Goal: Transaction & Acquisition: Purchase product/service

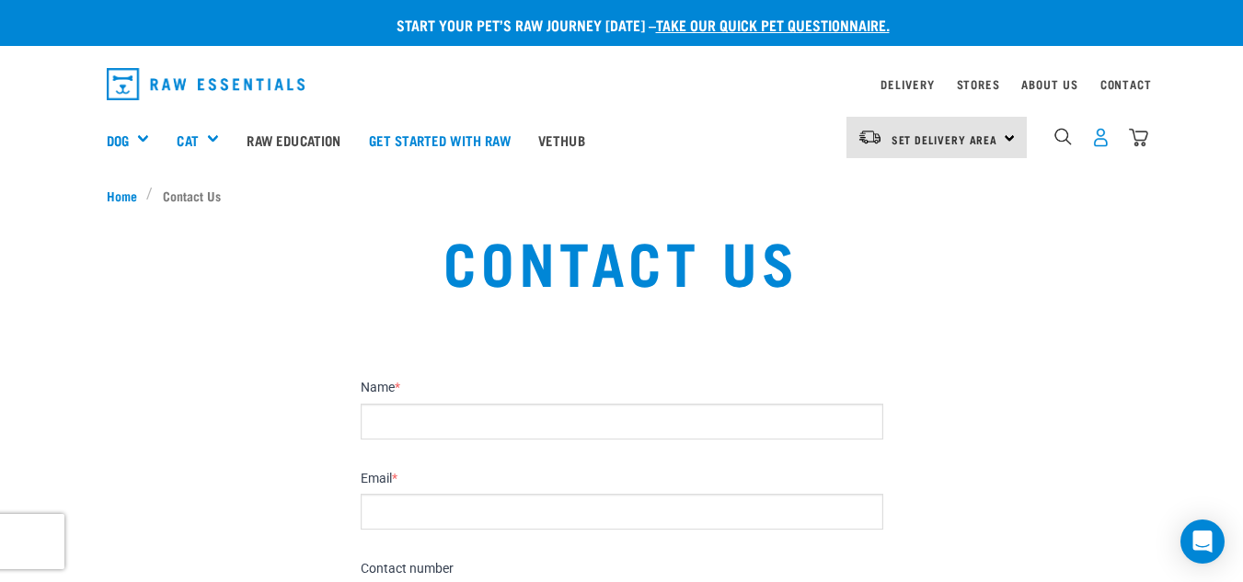
click at [1095, 142] on img "dropdown navigation" at bounding box center [1100, 137] width 19 height 19
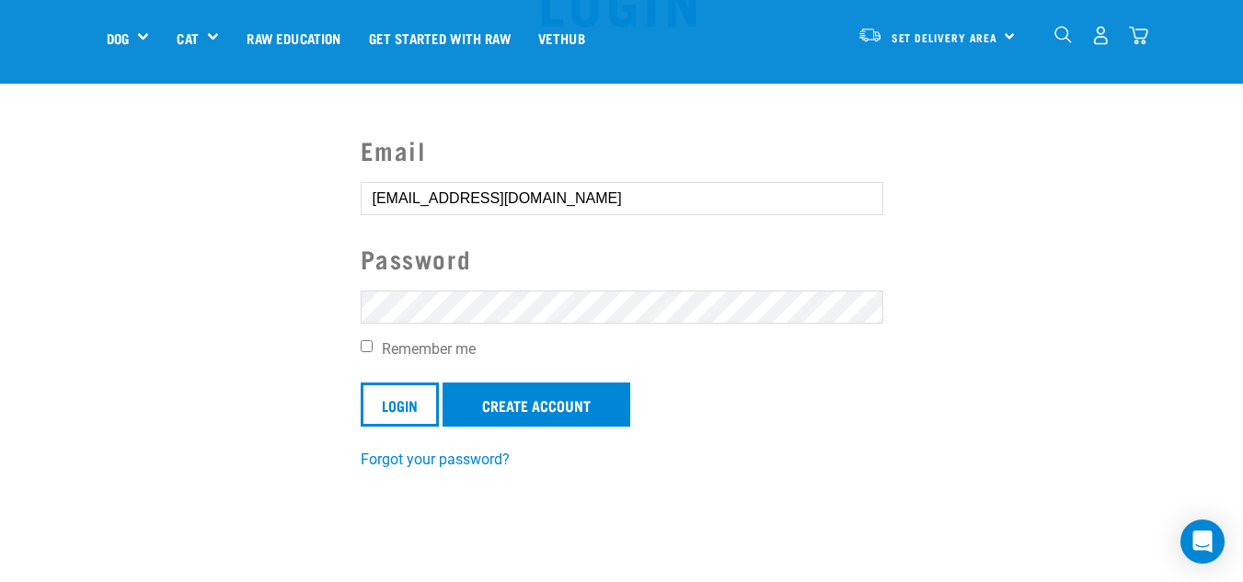
scroll to position [147, 0]
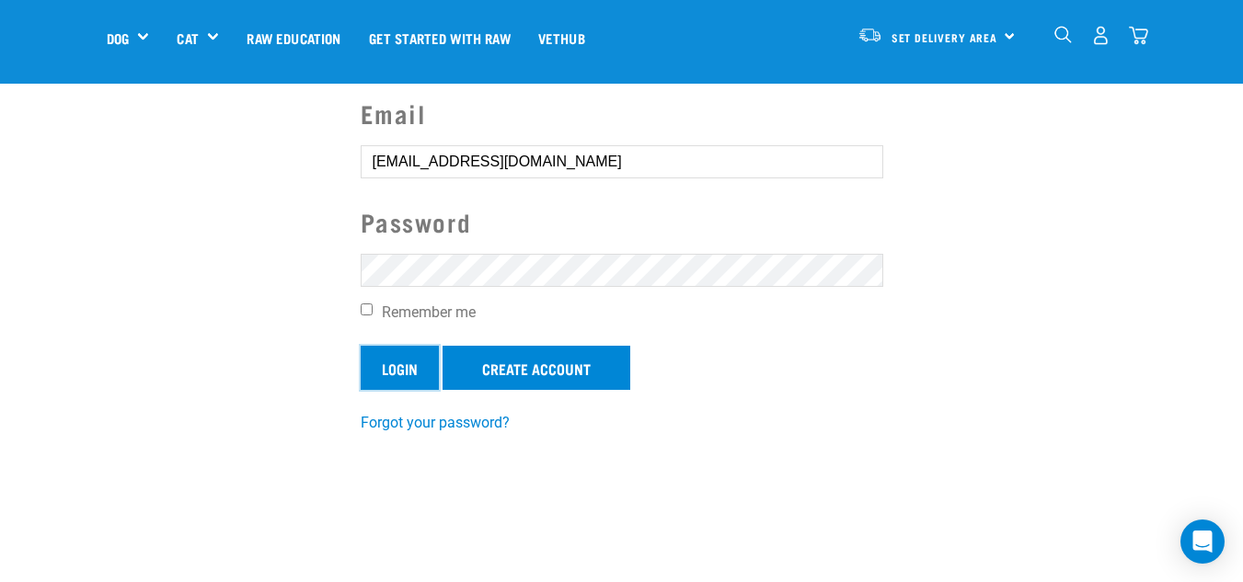
click at [373, 363] on input "Login" at bounding box center [400, 368] width 78 height 44
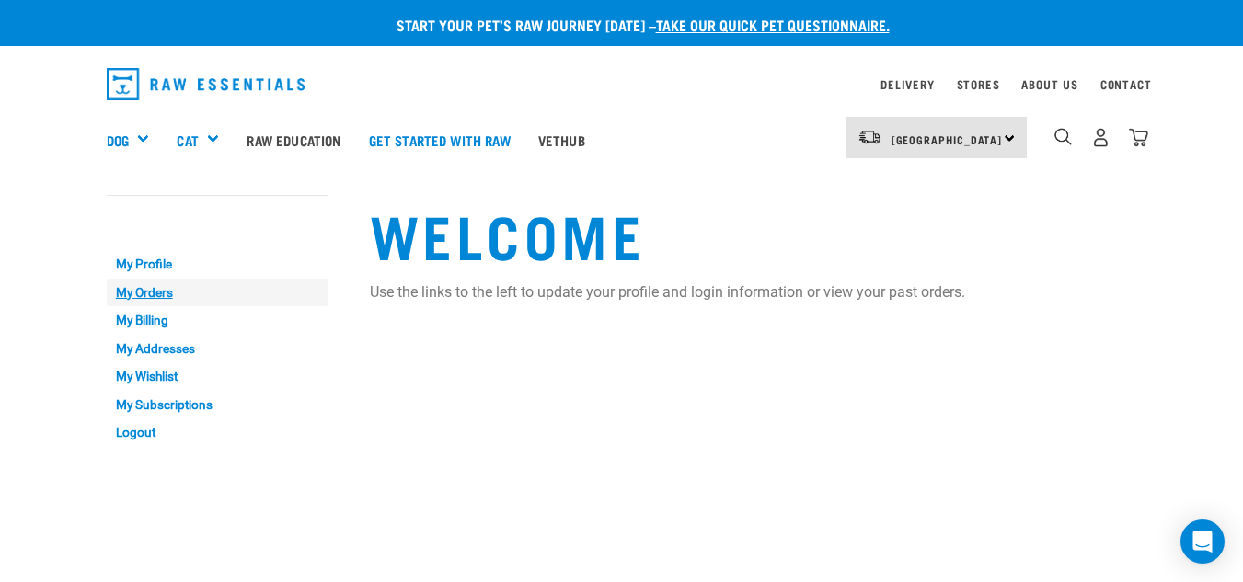
click at [132, 290] on link "My Orders" at bounding box center [217, 293] width 221 height 29
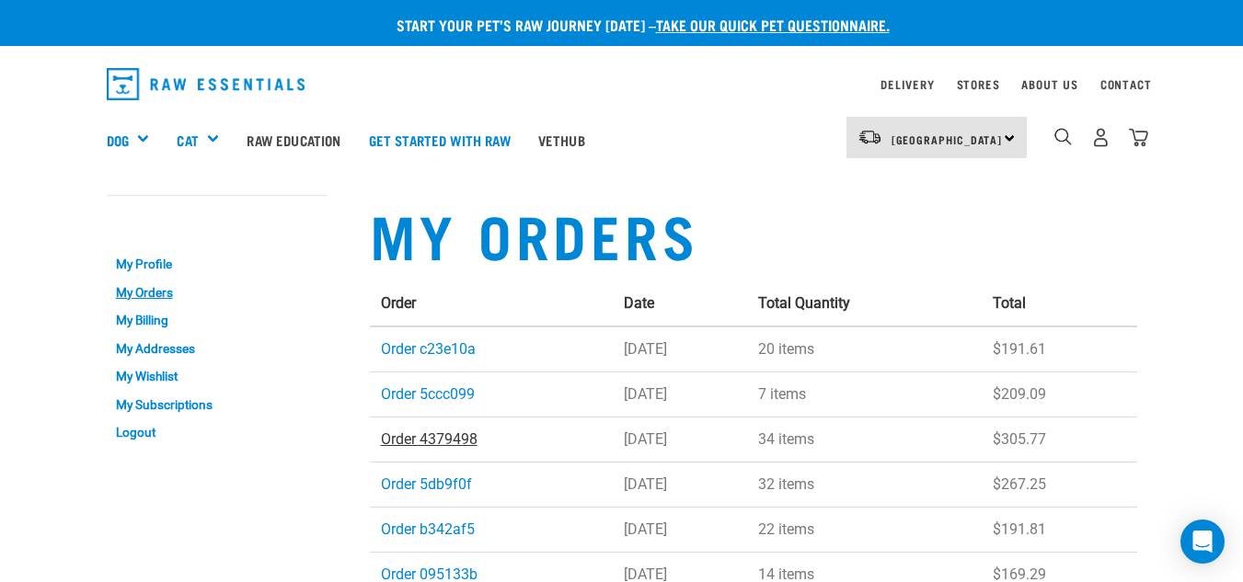
click at [417, 442] on link "Order 4379498" at bounding box center [429, 439] width 97 height 17
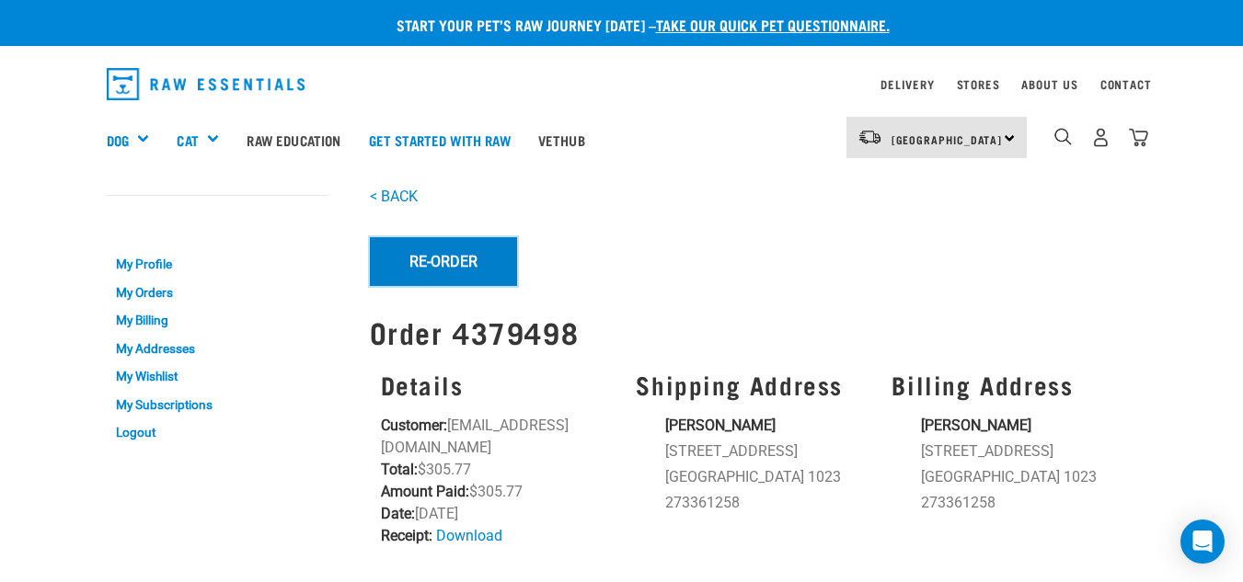
click at [463, 264] on button "Re-Order" at bounding box center [443, 261] width 147 height 48
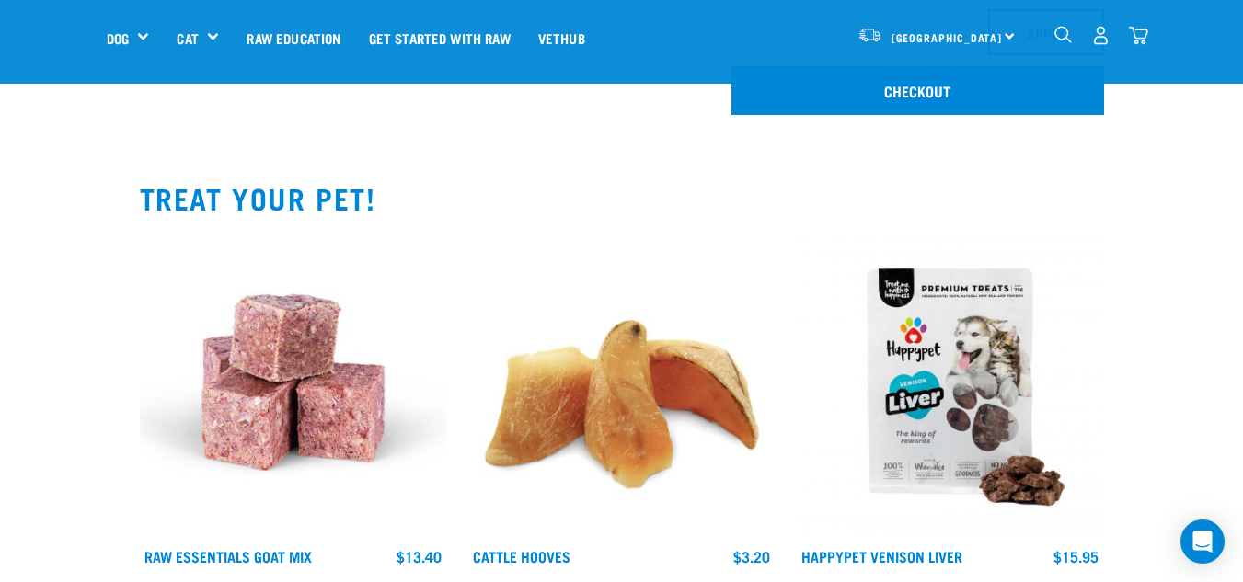
scroll to position [331, 0]
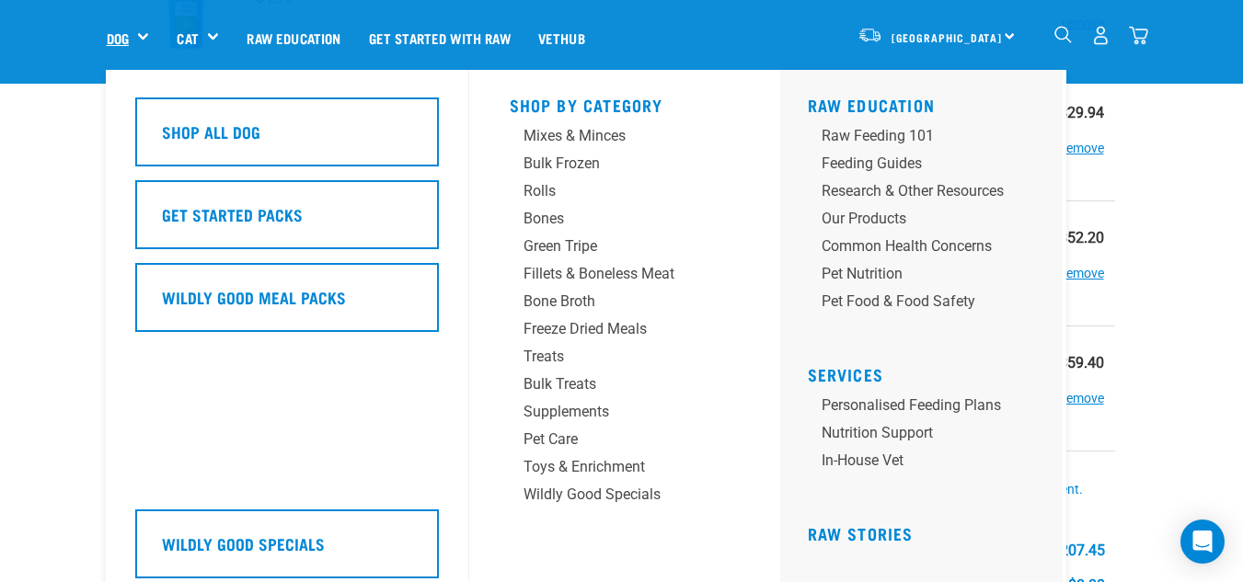
click at [117, 39] on link "Dog" at bounding box center [118, 38] width 22 height 21
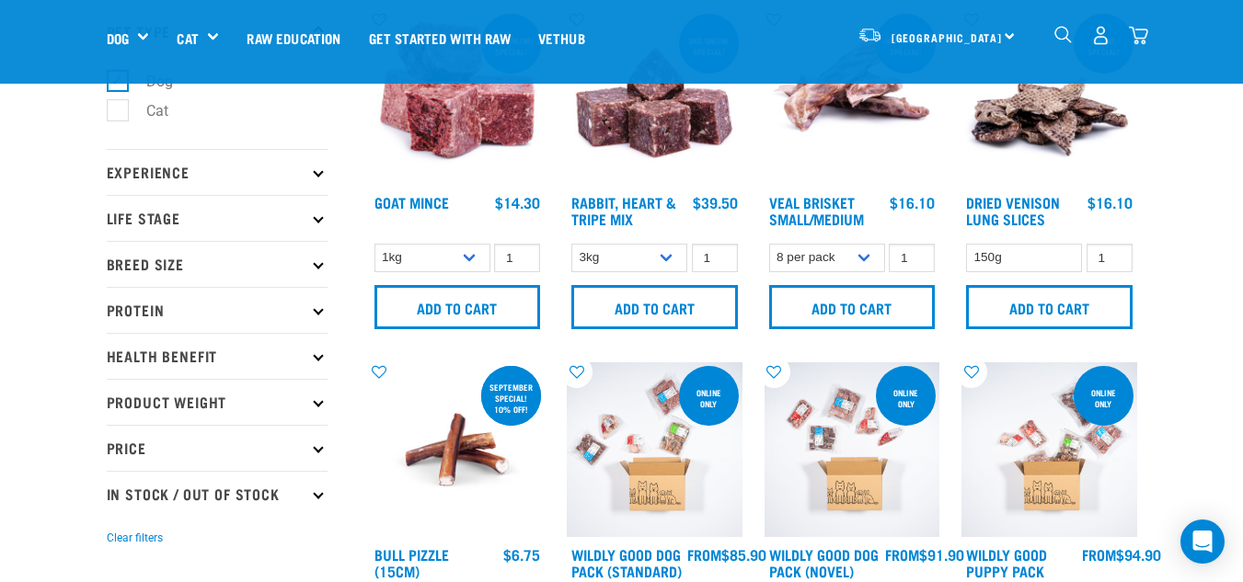
scroll to position [160, 0]
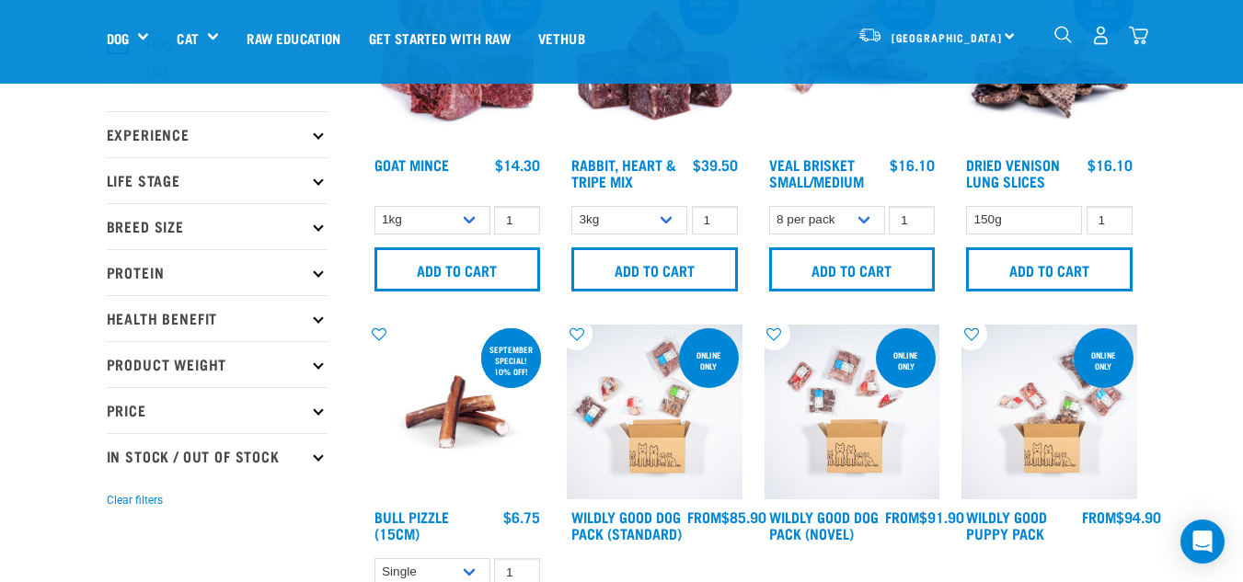
click at [1099, 40] on img "dropdown navigation" at bounding box center [1100, 35] width 19 height 19
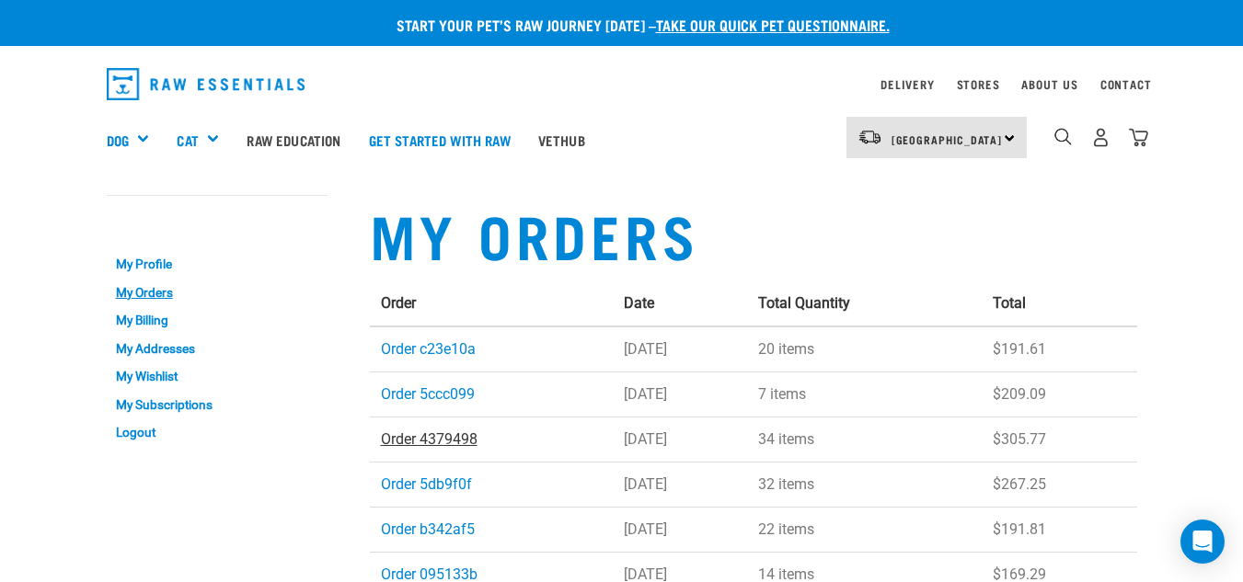
click at [443, 440] on link "Order 4379498" at bounding box center [429, 439] width 97 height 17
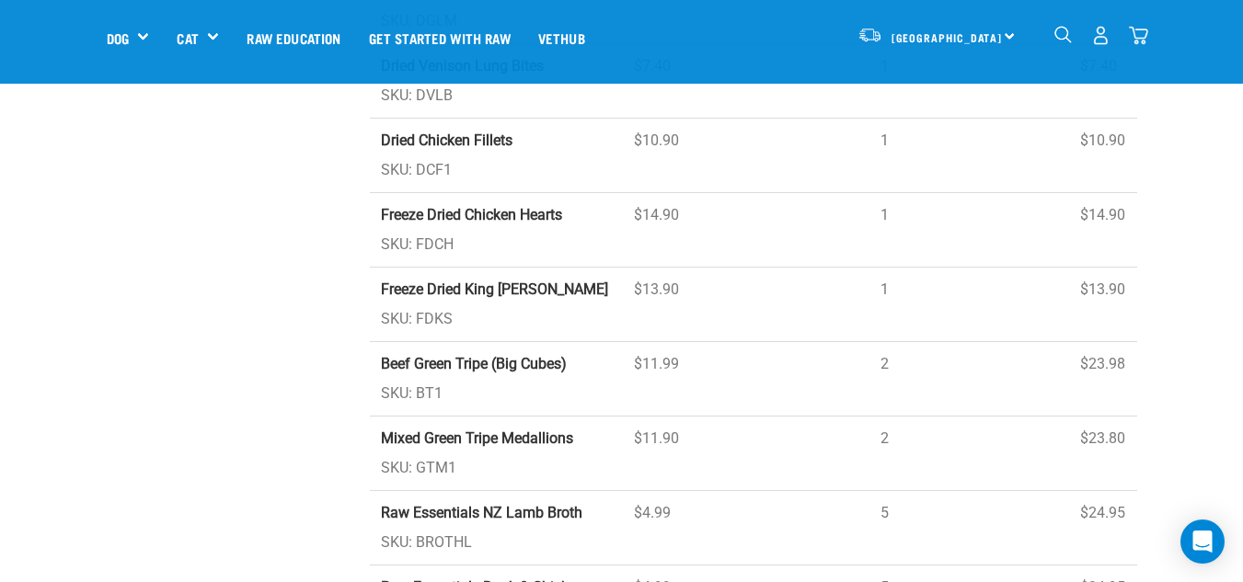
scroll to position [552, 0]
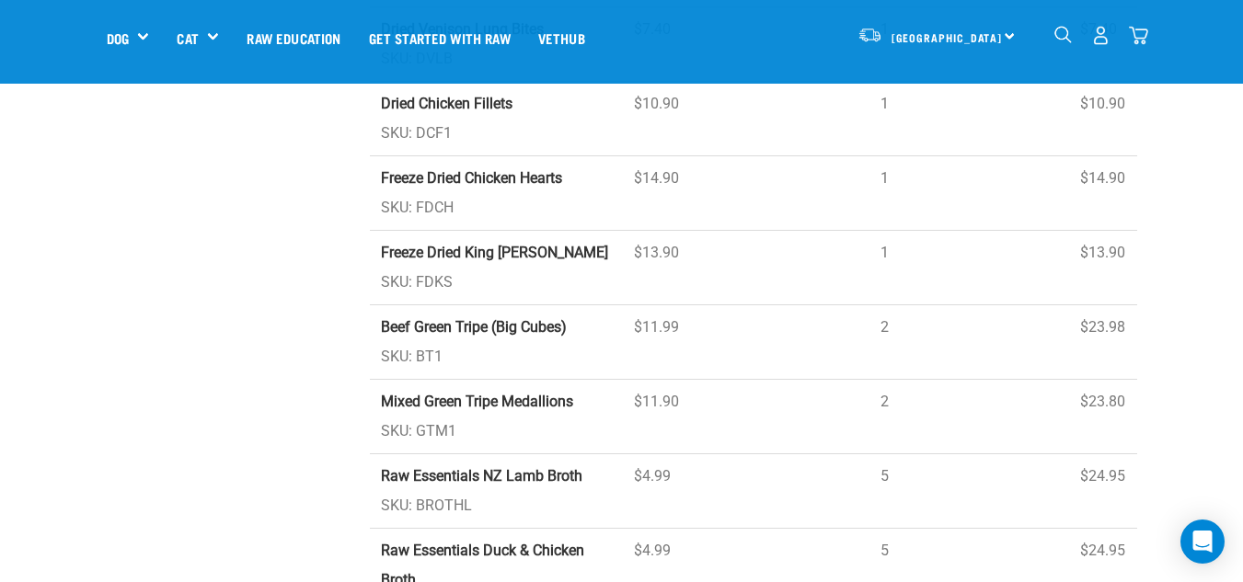
click at [1029, 380] on td "2" at bounding box center [969, 417] width 200 height 75
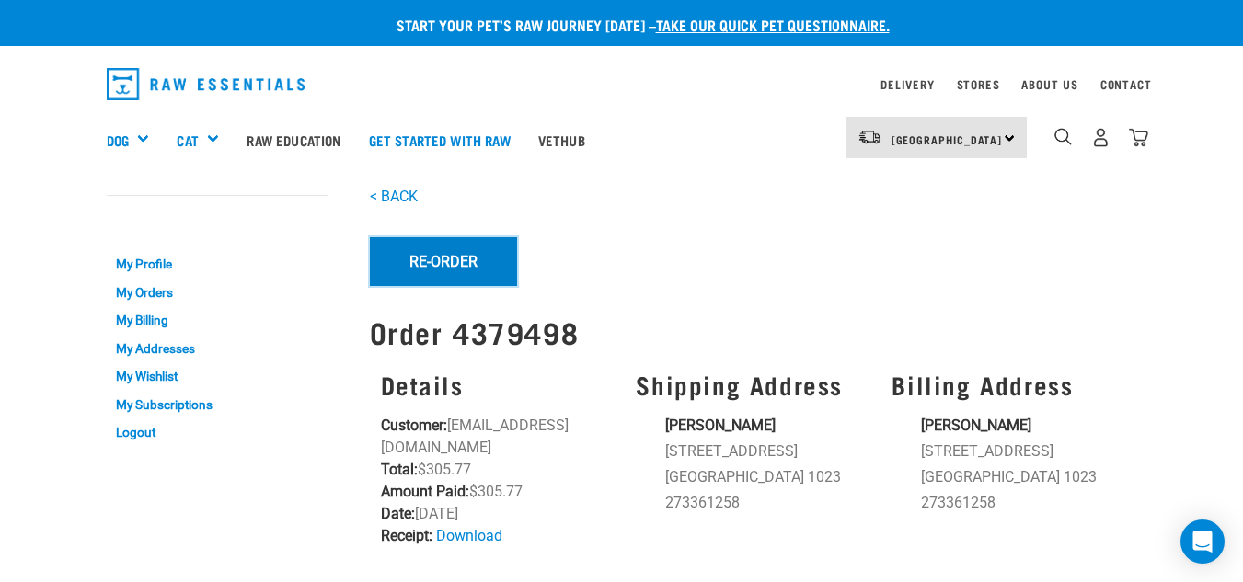
click at [435, 260] on button "Re-Order" at bounding box center [443, 261] width 147 height 48
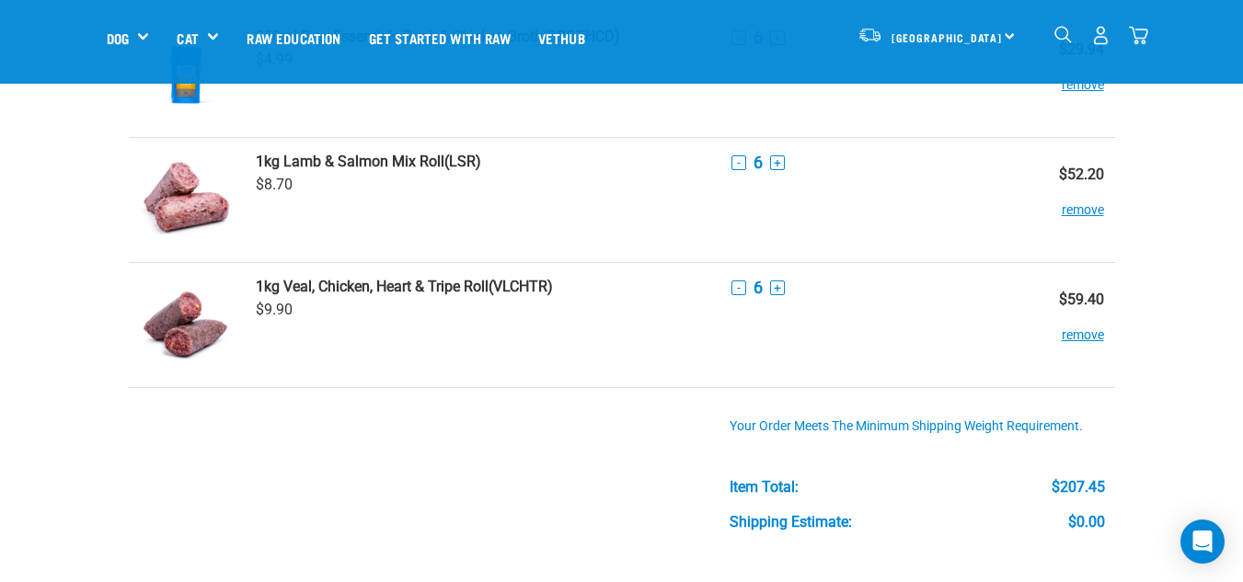
scroll to position [368, 0]
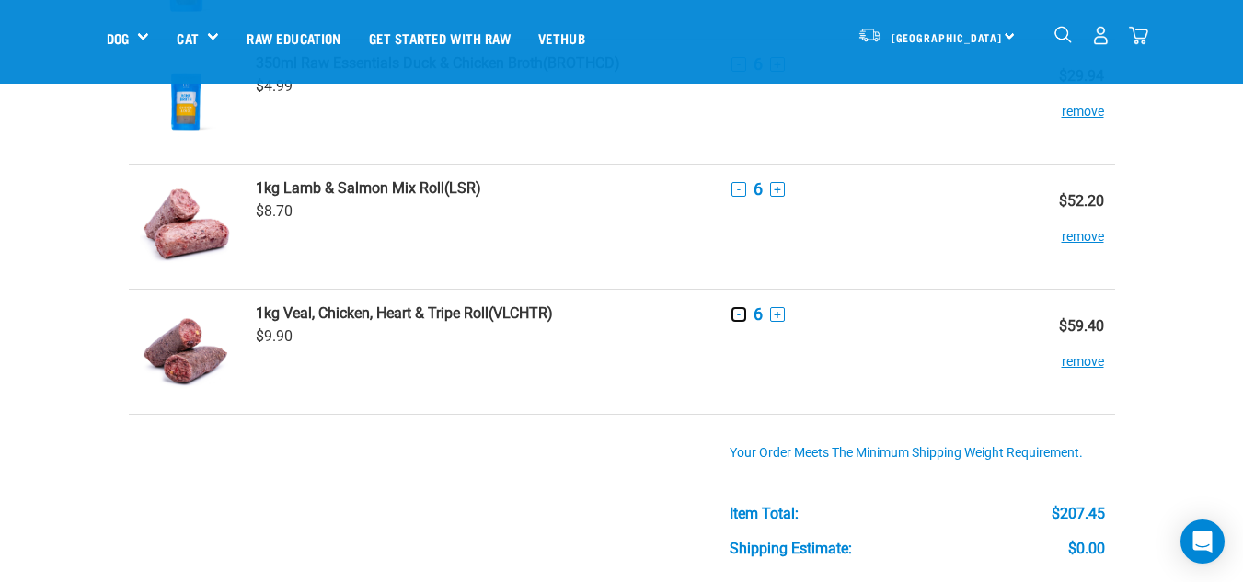
click at [741, 312] on button "-" at bounding box center [738, 314] width 15 height 15
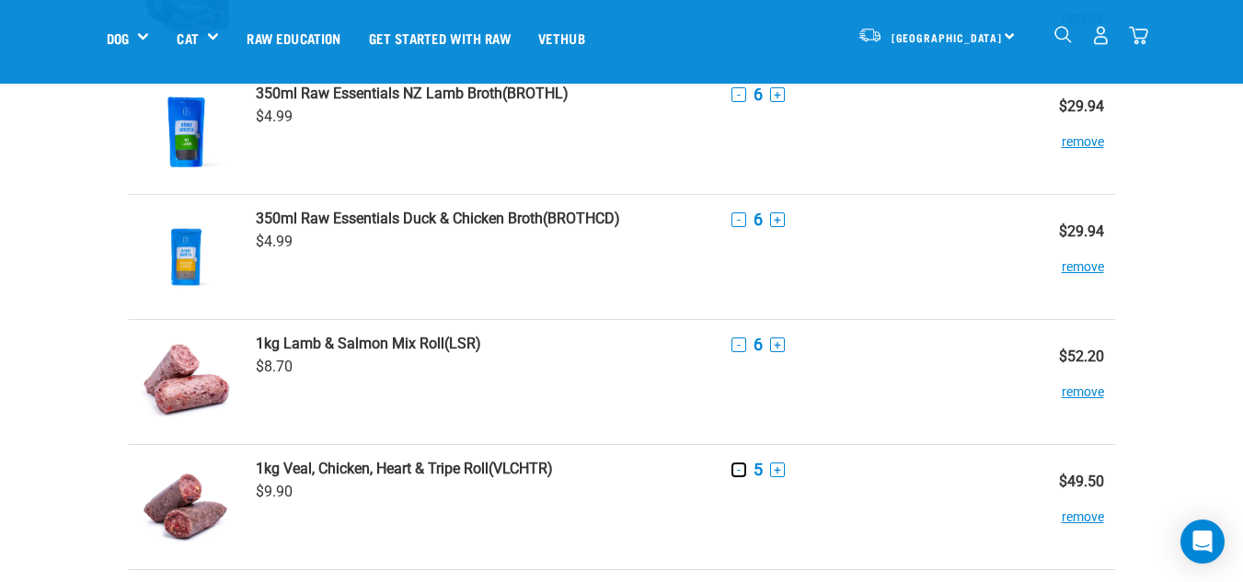
scroll to position [0, 0]
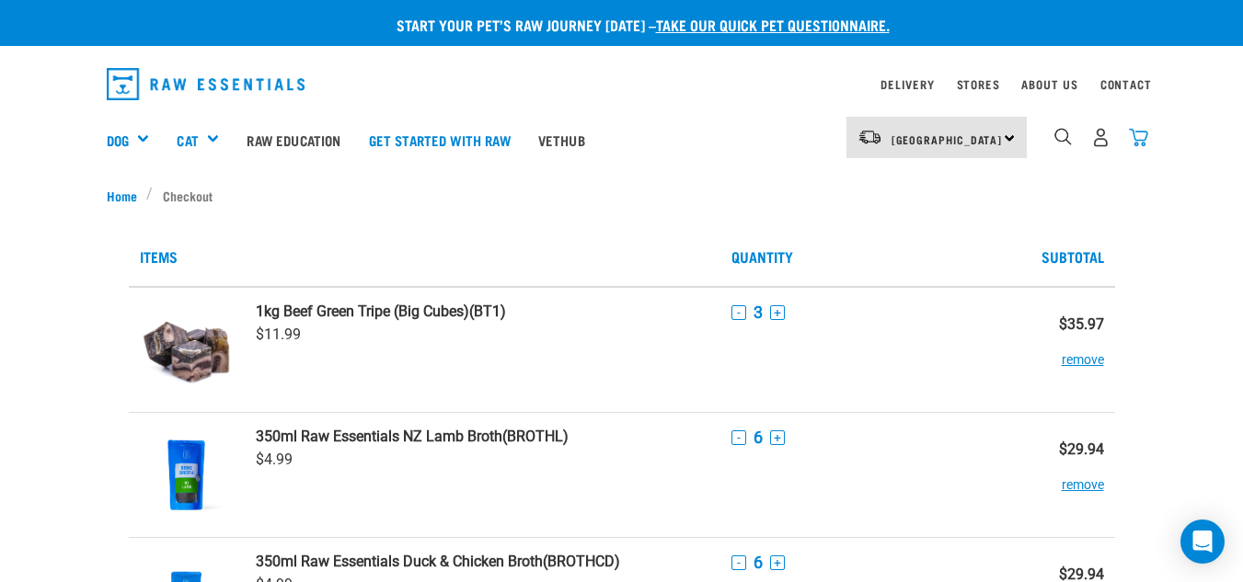
click at [1137, 137] on img "dropdown navigation" at bounding box center [1138, 137] width 19 height 19
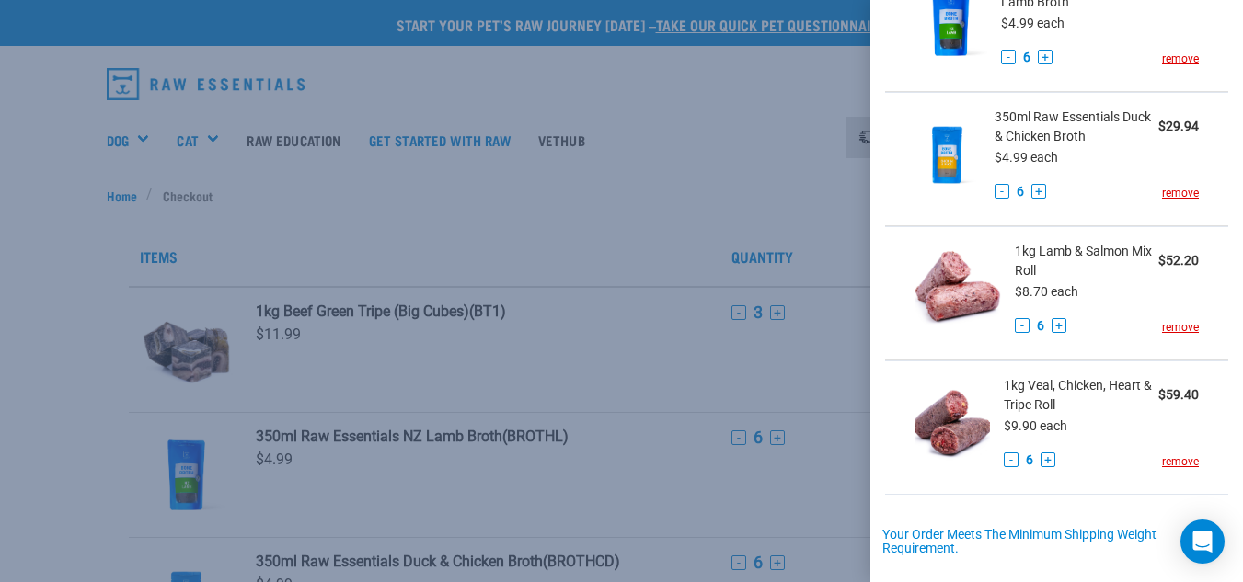
scroll to position [368, 0]
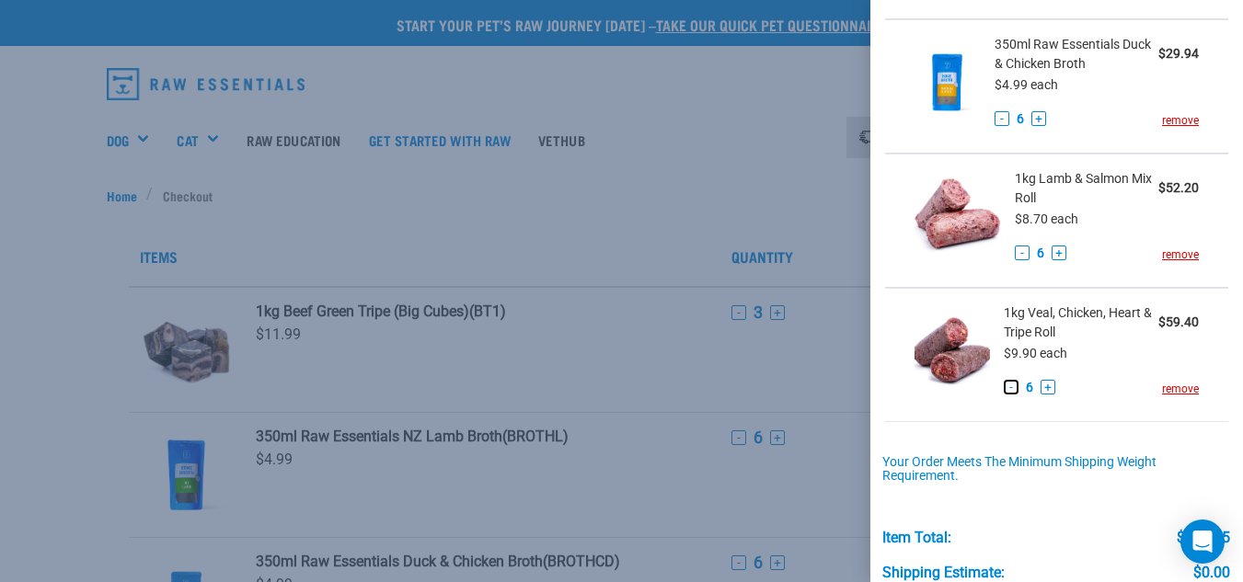
click at [1004, 389] on button "-" at bounding box center [1011, 387] width 15 height 15
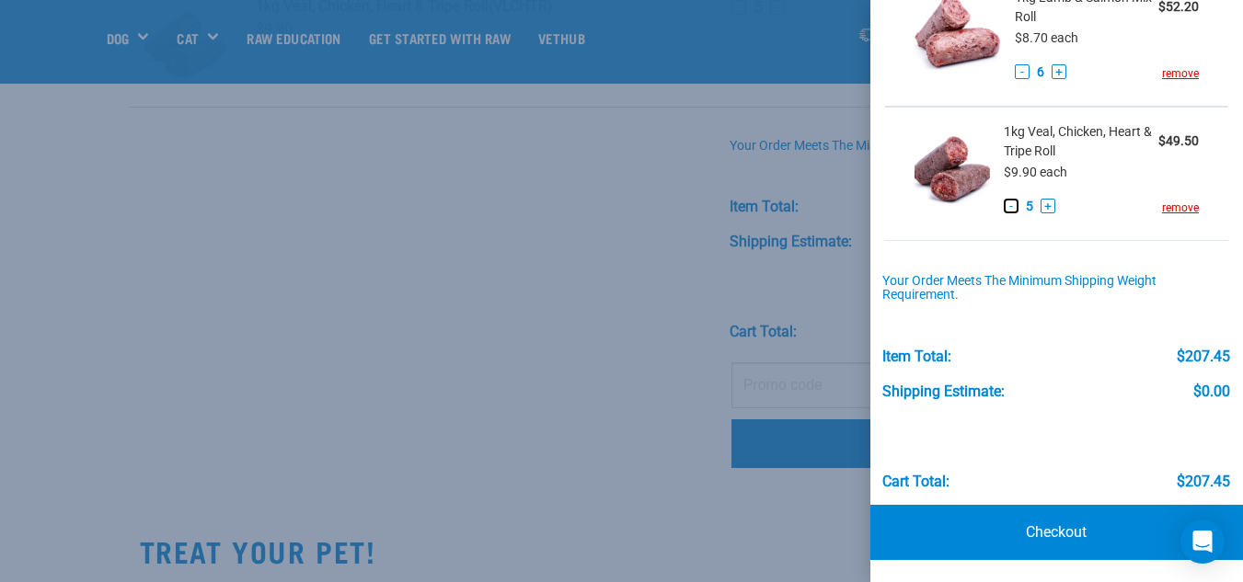
scroll to position [736, 0]
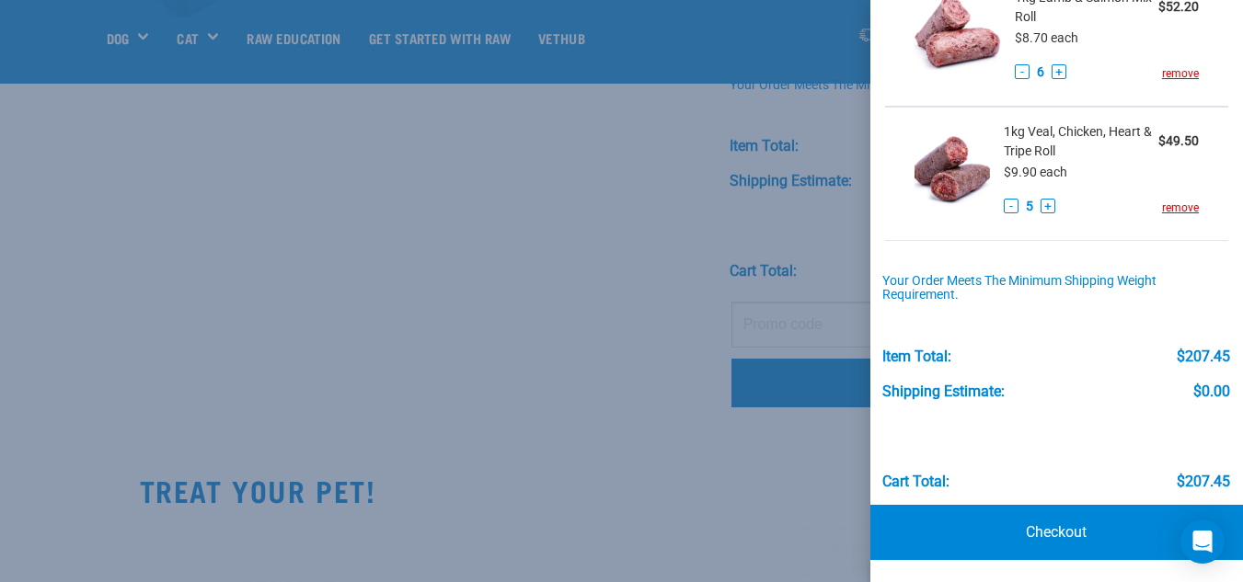
click at [530, 339] on div at bounding box center [621, 291] width 1243 height 582
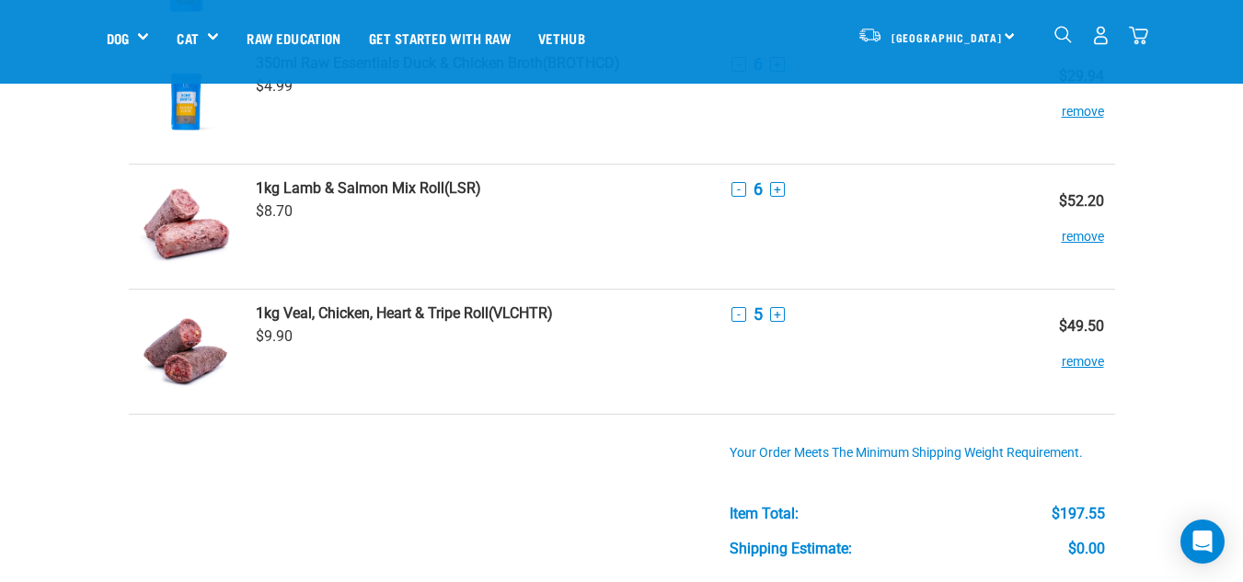
scroll to position [0, 0]
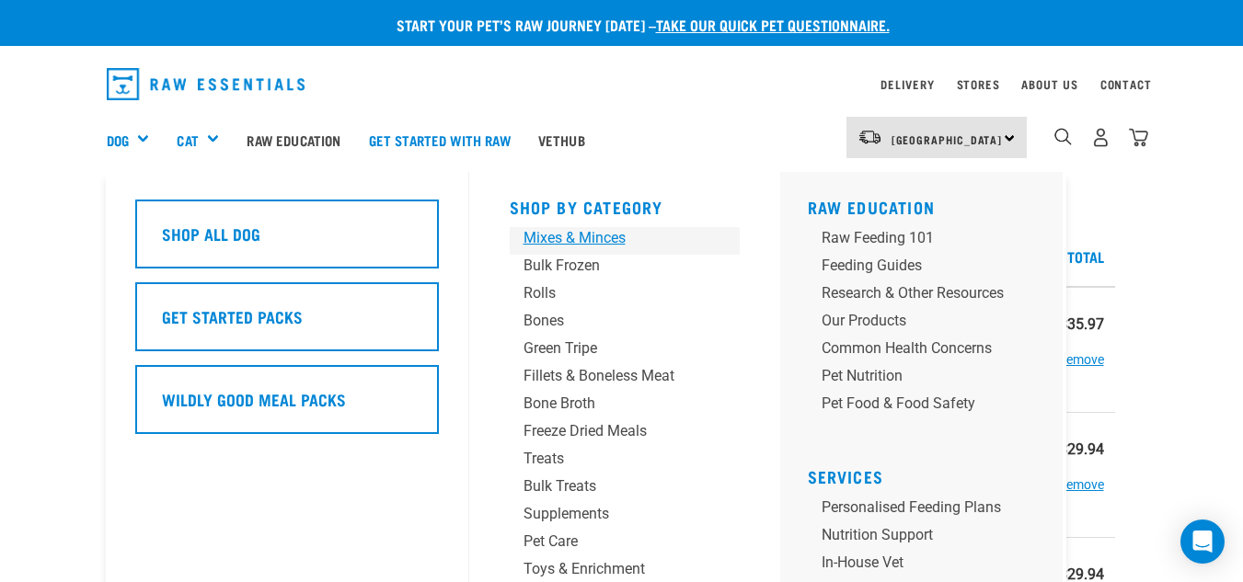
click at [537, 235] on div "Mixes & Minces" at bounding box center [609, 238] width 172 height 22
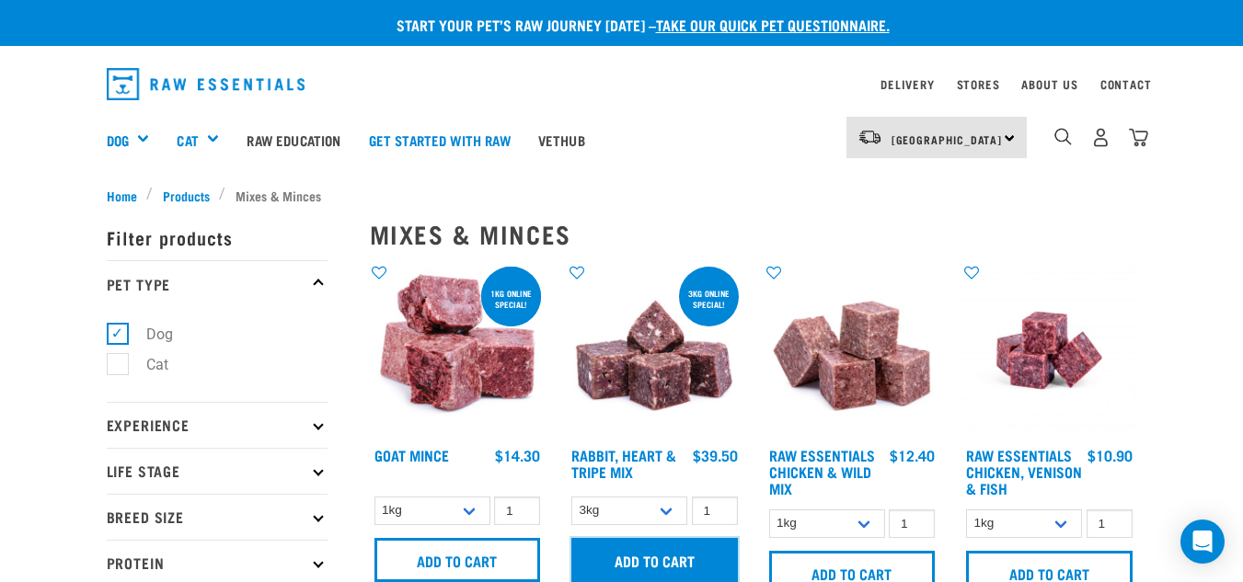
click at [638, 563] on input "Add to cart" at bounding box center [654, 560] width 166 height 44
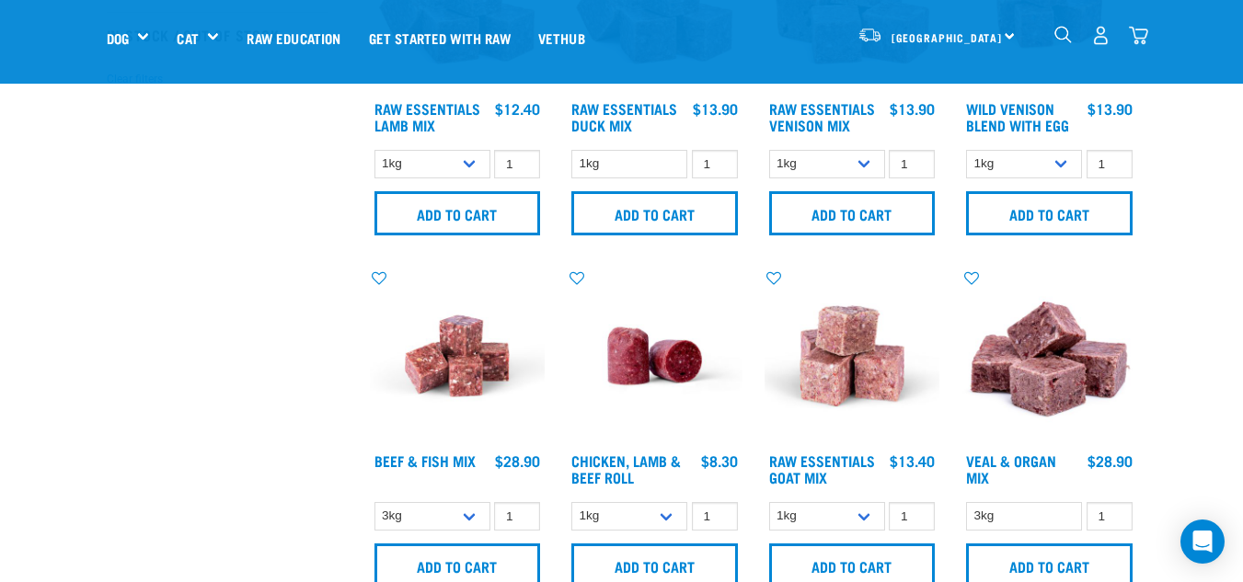
scroll to position [644, 0]
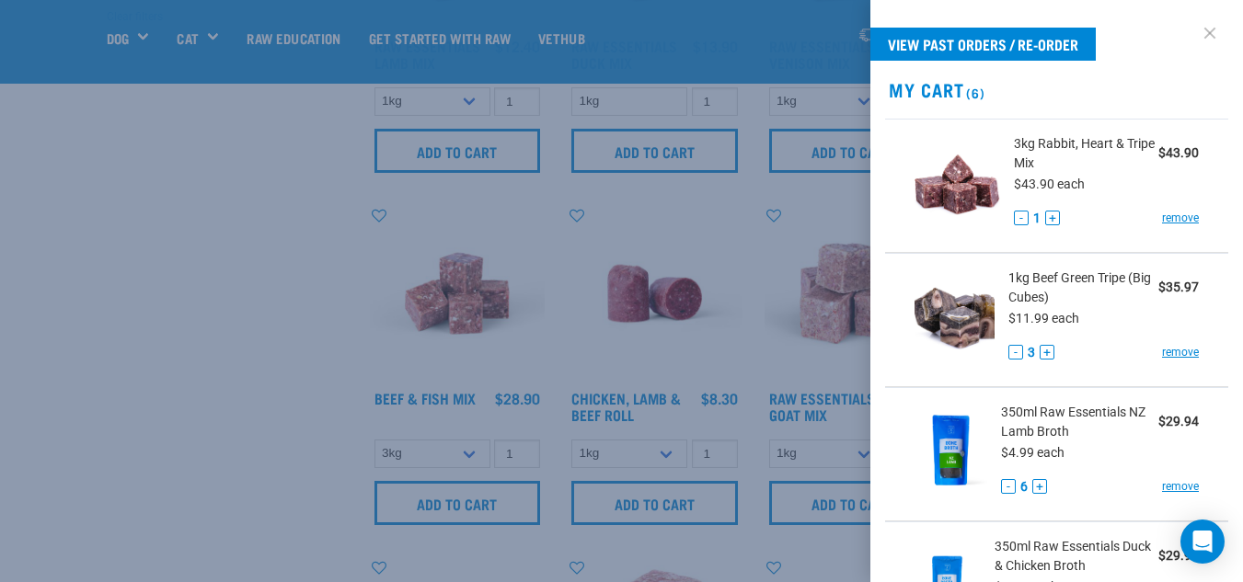
click at [1195, 34] on link at bounding box center [1209, 32] width 29 height 29
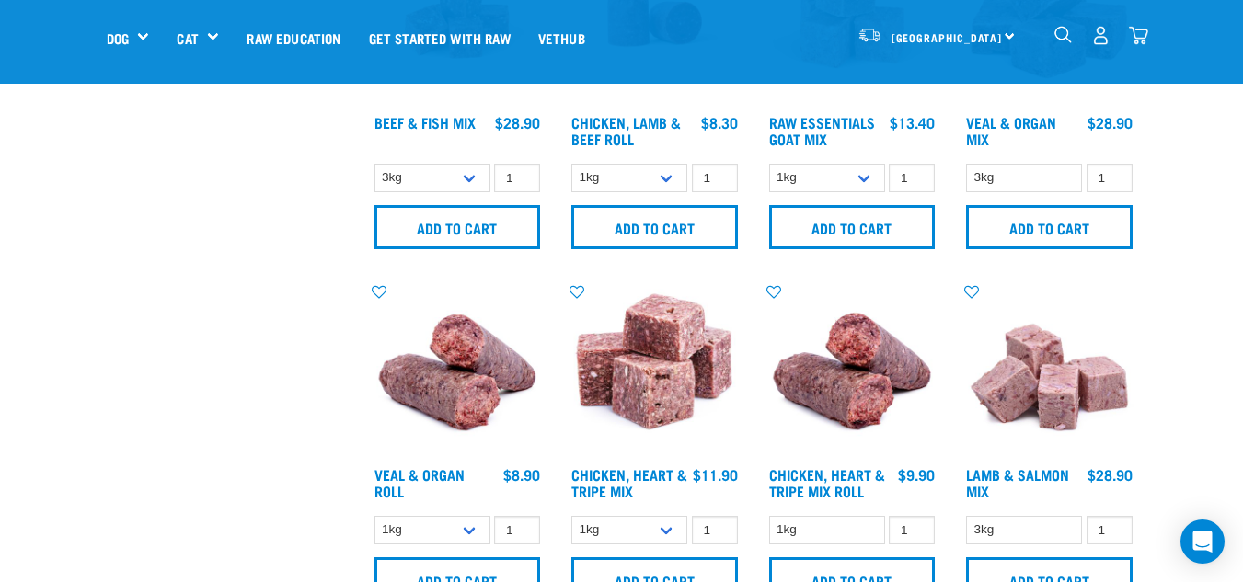
scroll to position [1012, 0]
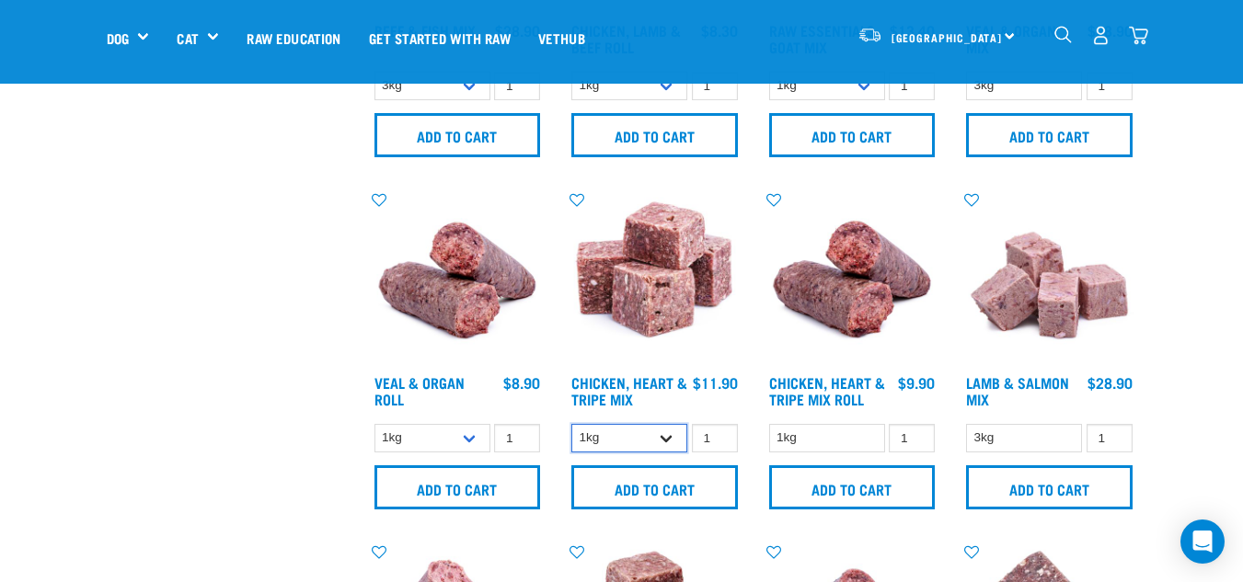
click at [665, 439] on select "1kg 3kg" at bounding box center [629, 438] width 116 height 29
select select "368"
click at [571, 424] on select "1kg 3kg" at bounding box center [629, 438] width 116 height 29
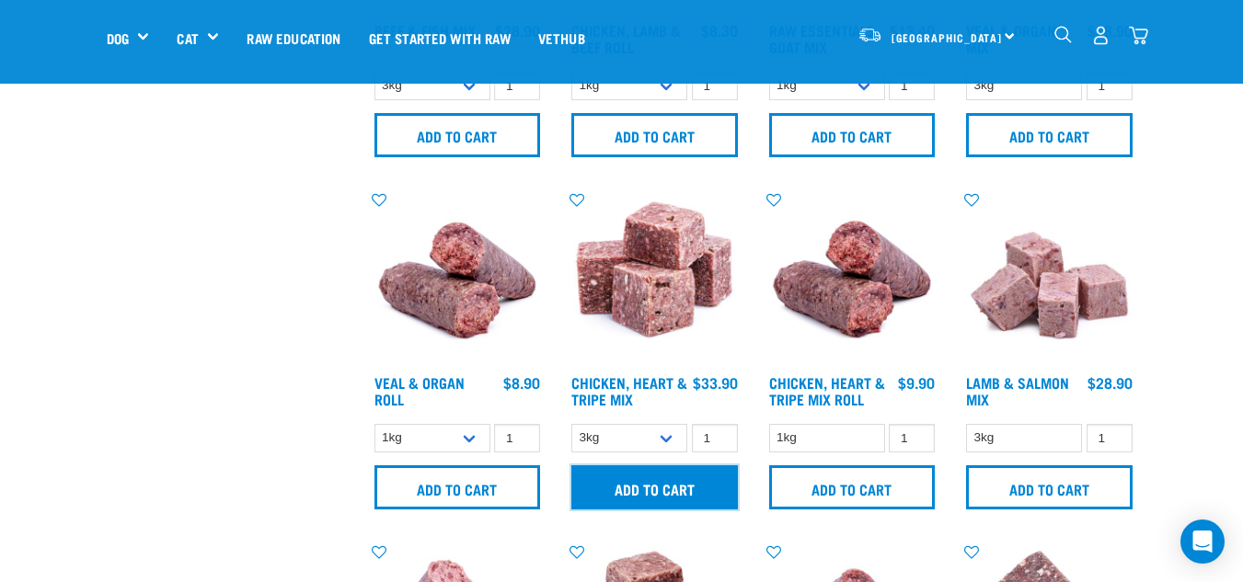
click at [624, 488] on input "Add to cart" at bounding box center [654, 487] width 166 height 44
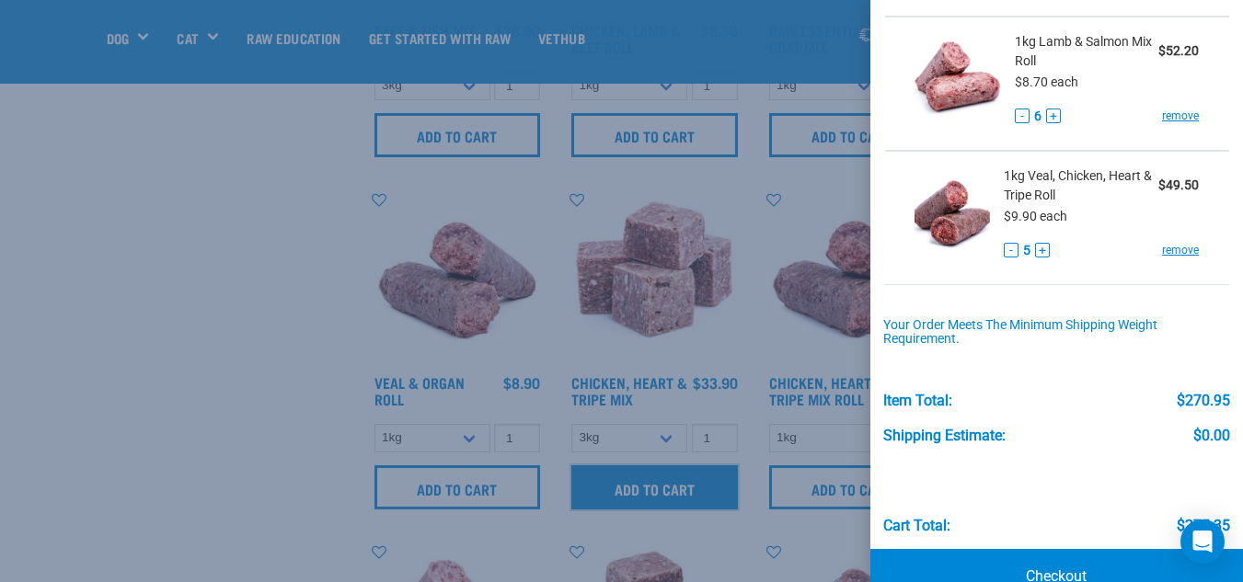
scroll to position [818, 0]
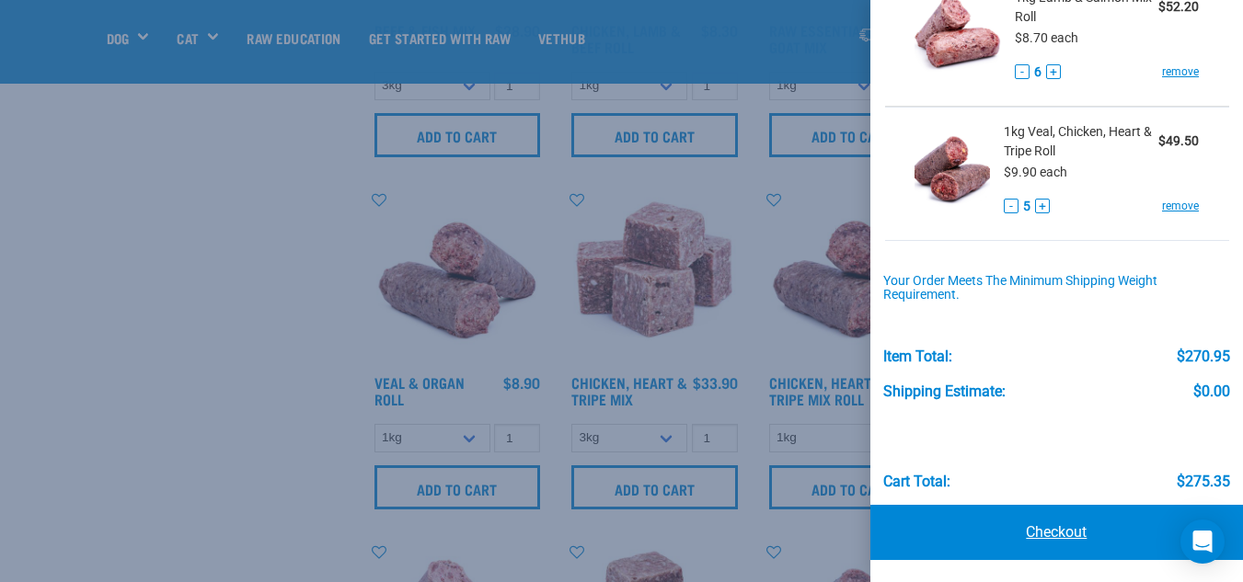
click at [1047, 531] on link "Checkout" at bounding box center [1056, 532] width 373 height 55
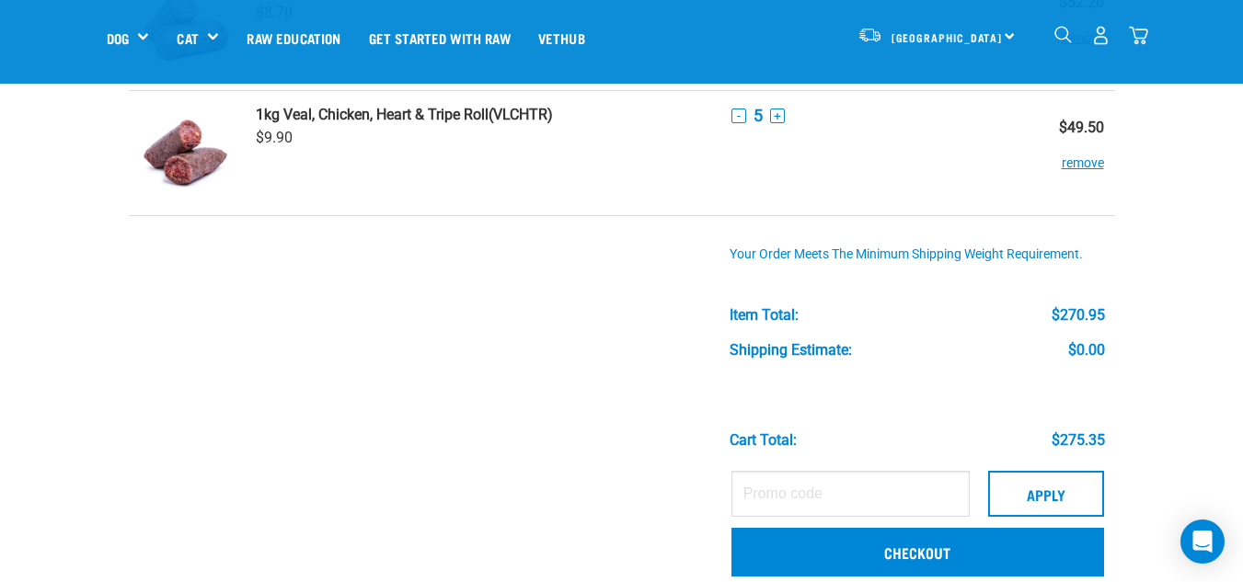
scroll to position [828, 0]
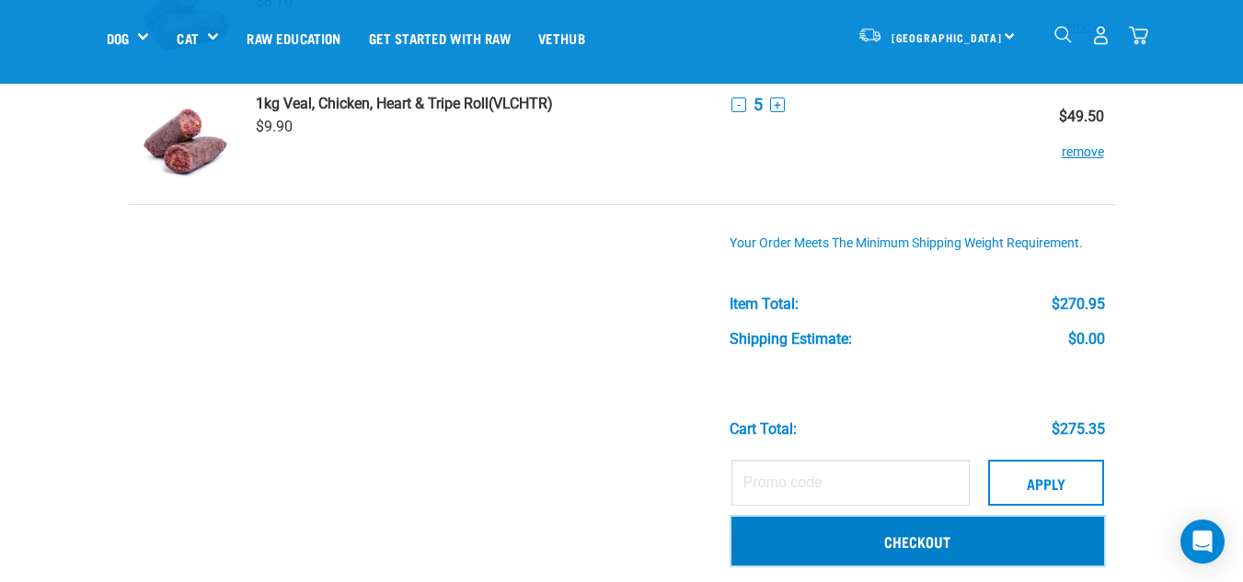
click at [912, 545] on link "Checkout" at bounding box center [917, 541] width 373 height 48
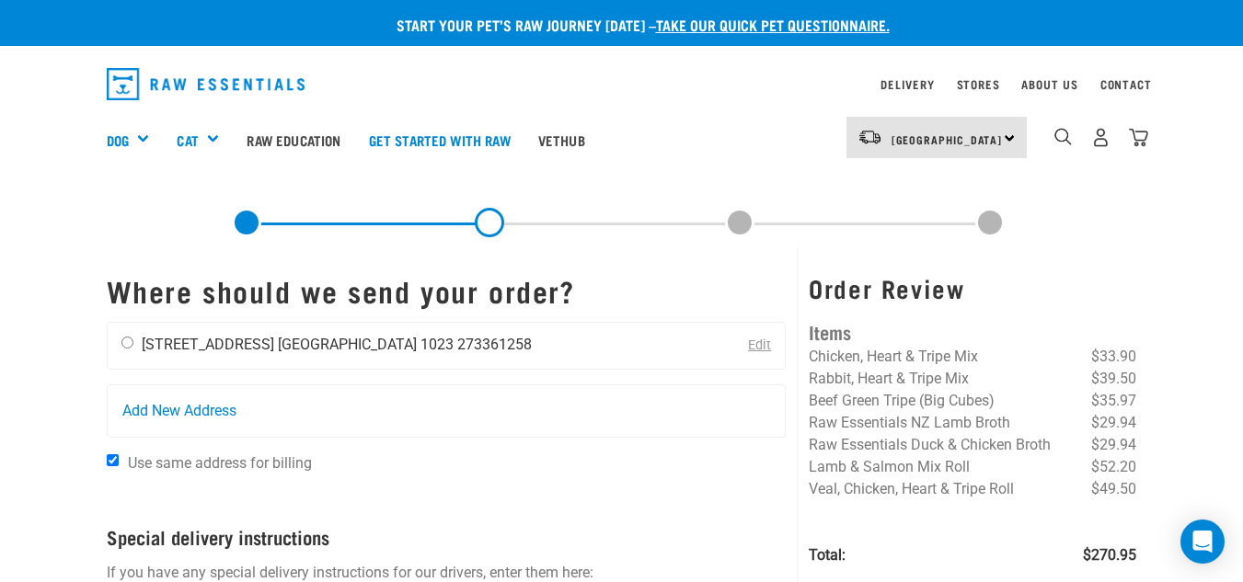
click at [131, 342] on input "radio" at bounding box center [127, 343] width 12 height 12
radio input "true"
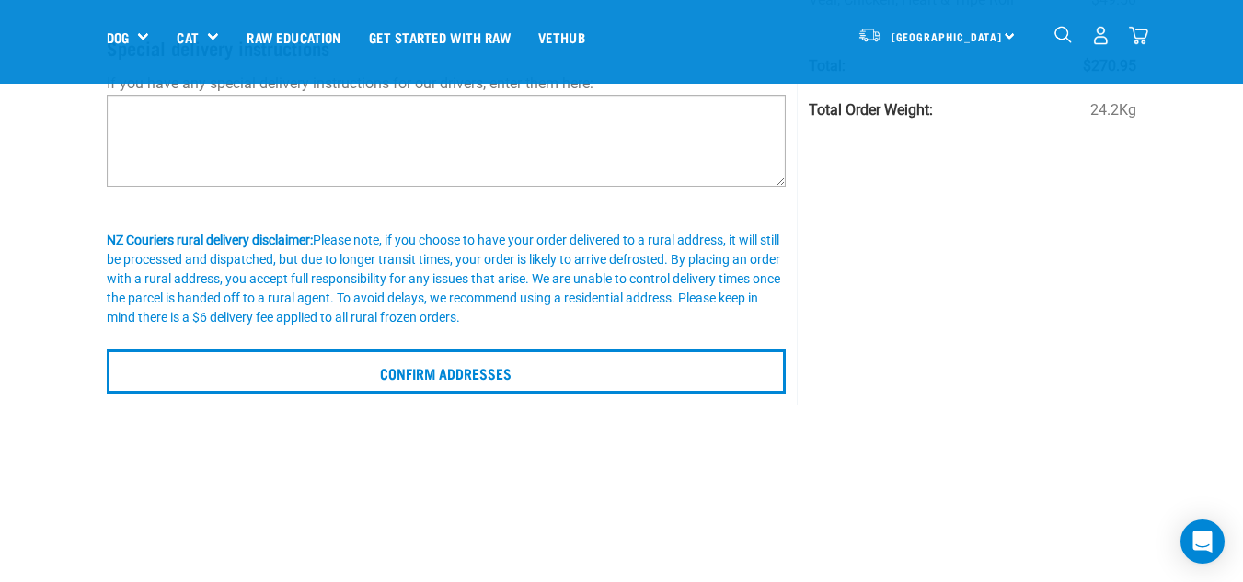
scroll to position [368, 0]
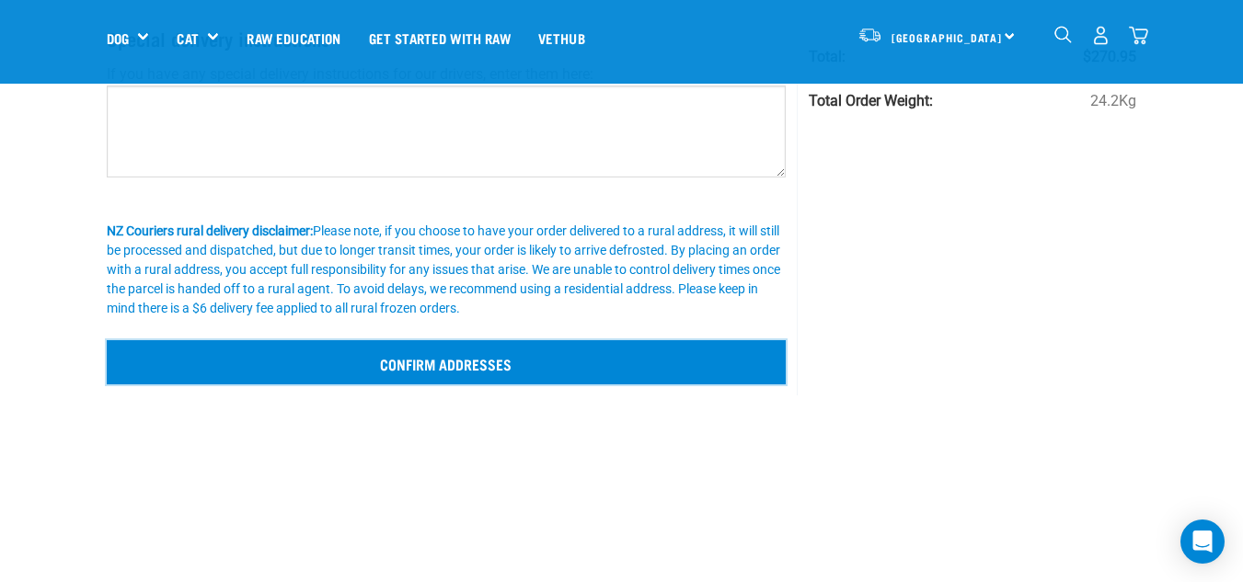
click at [419, 361] on input "Confirm addresses" at bounding box center [447, 362] width 680 height 44
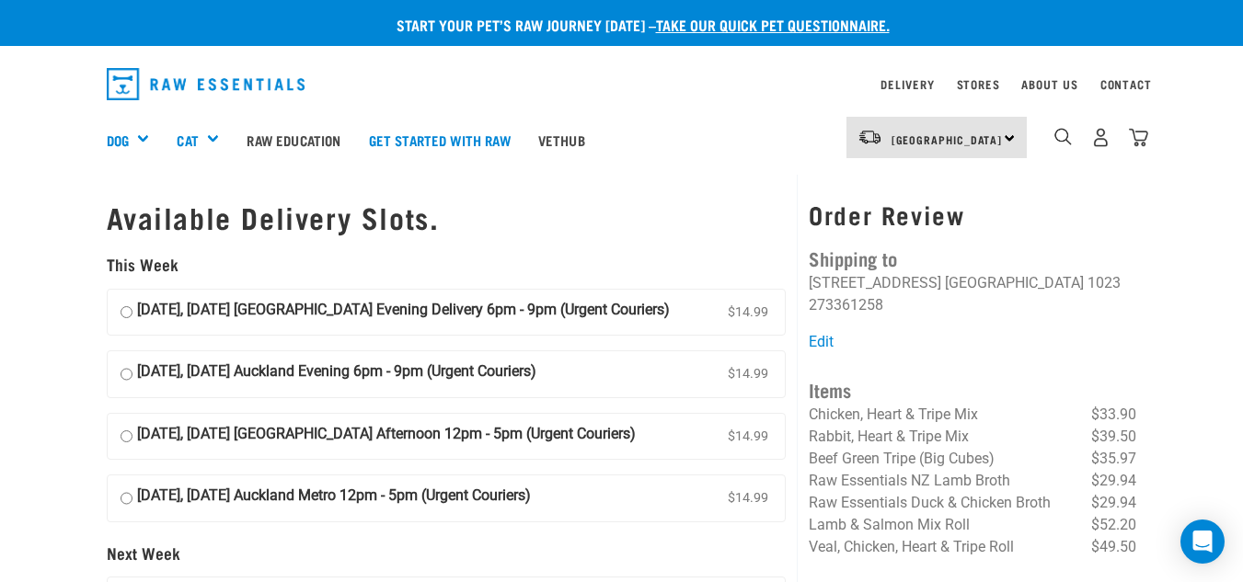
click at [127, 312] on input "18 September, Thursday Auckland Evening Delivery 6pm - 9pm (Urgent Couriers) $1…" at bounding box center [127, 313] width 12 height 28
radio input "true"
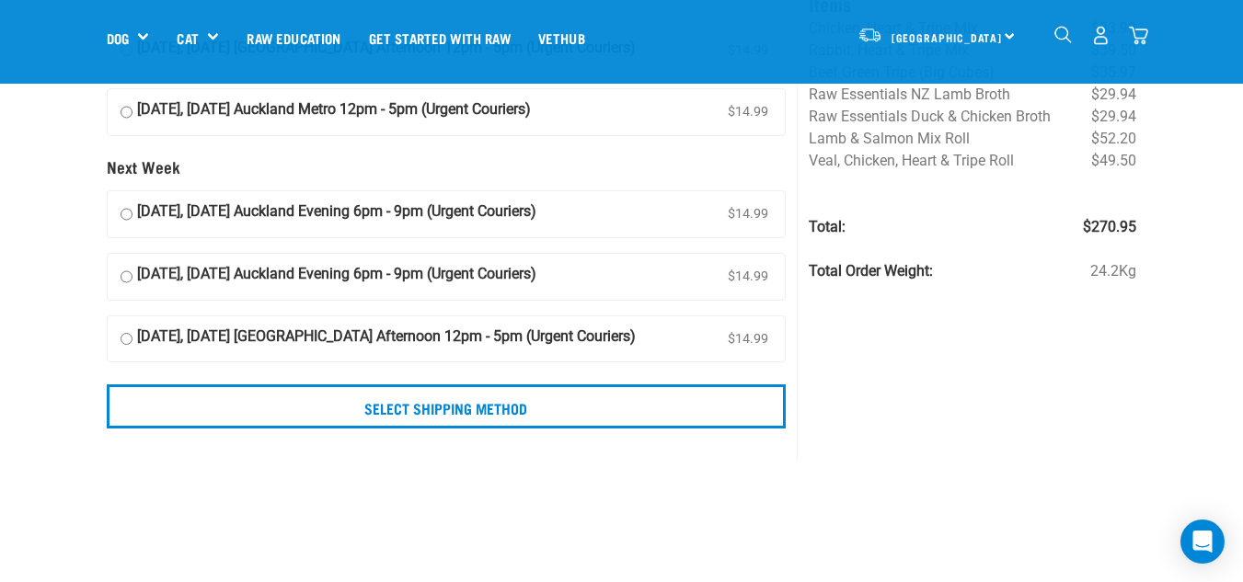
scroll to position [92, 0]
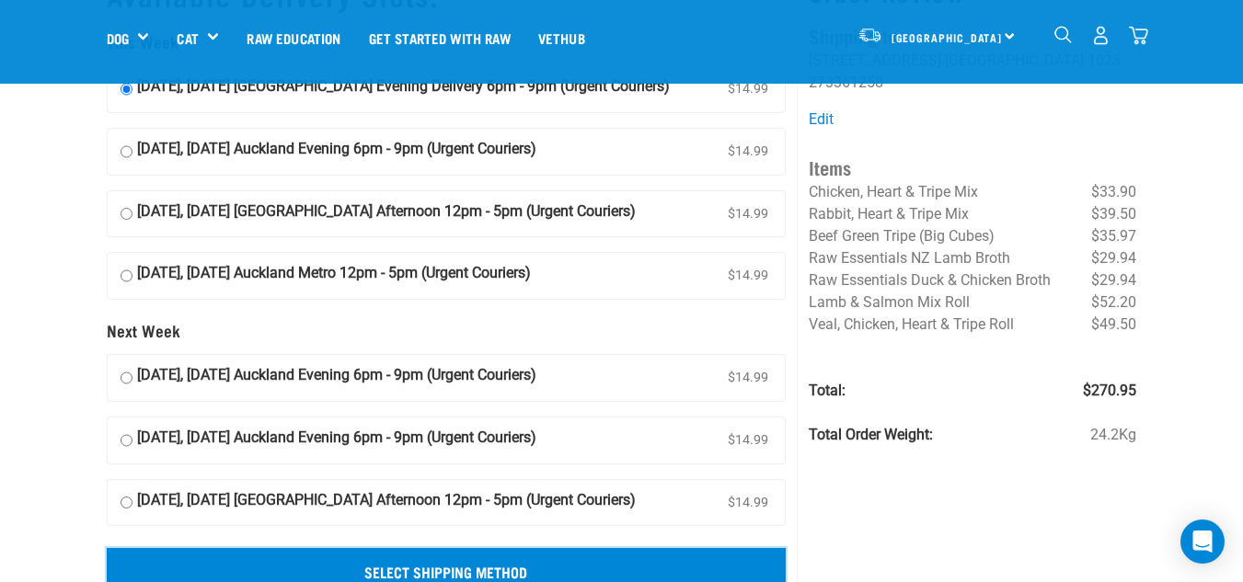
click at [437, 568] on input "Select Shipping Method" at bounding box center [447, 570] width 680 height 44
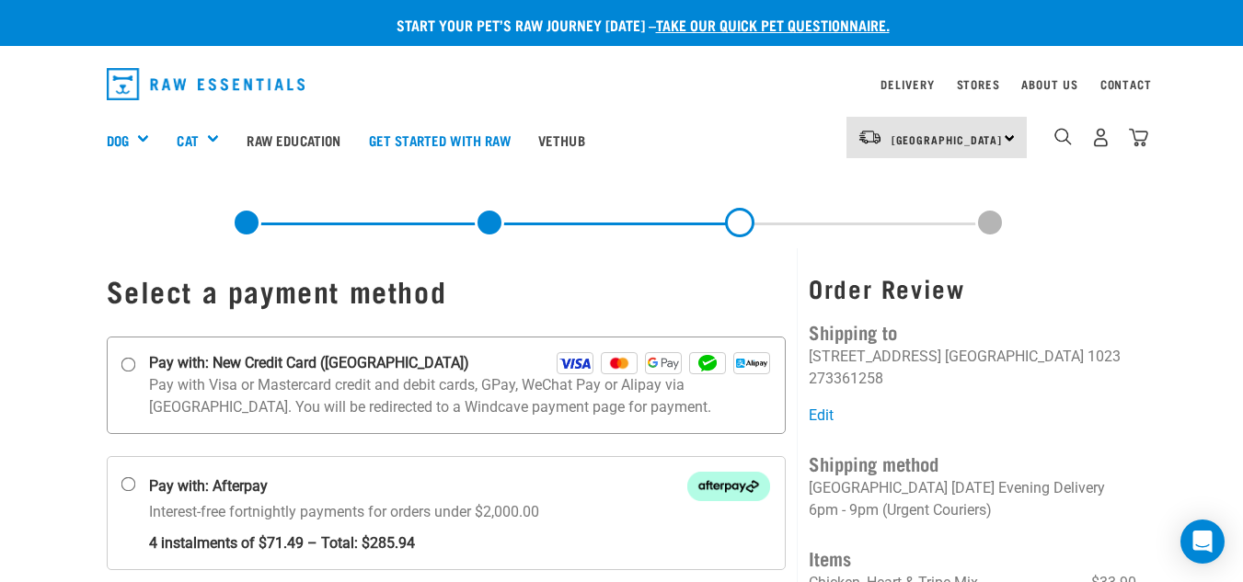
click at [125, 366] on input "Pay with: New Credit Card ([GEOGRAPHIC_DATA])" at bounding box center [128, 364] width 15 height 15
radio input "true"
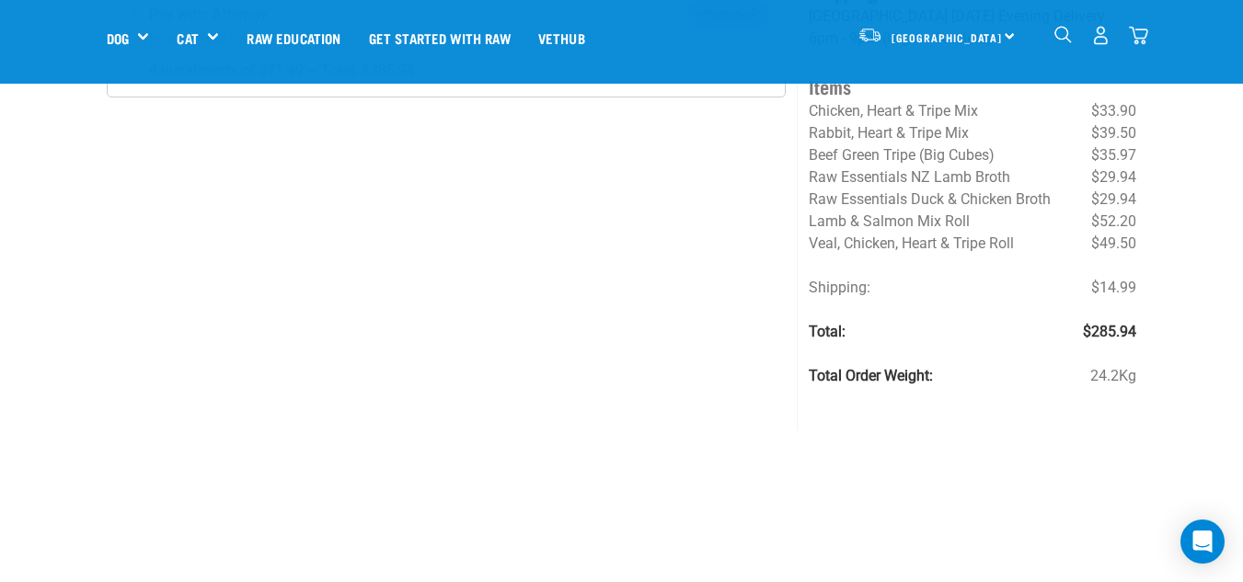
scroll to position [381, 0]
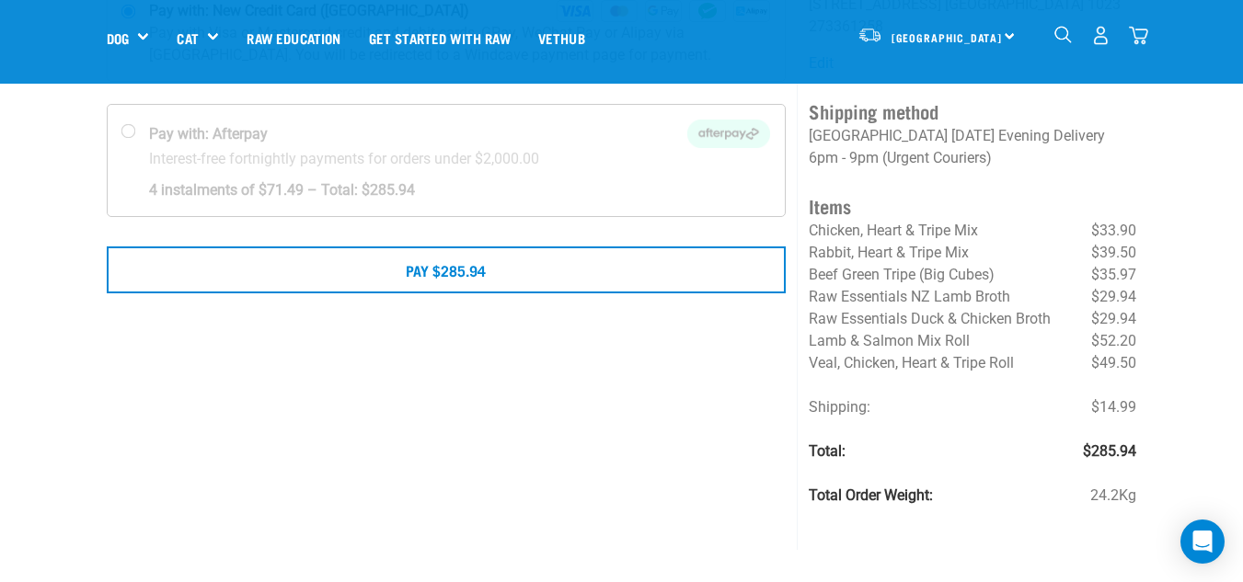
scroll to position [276, 0]
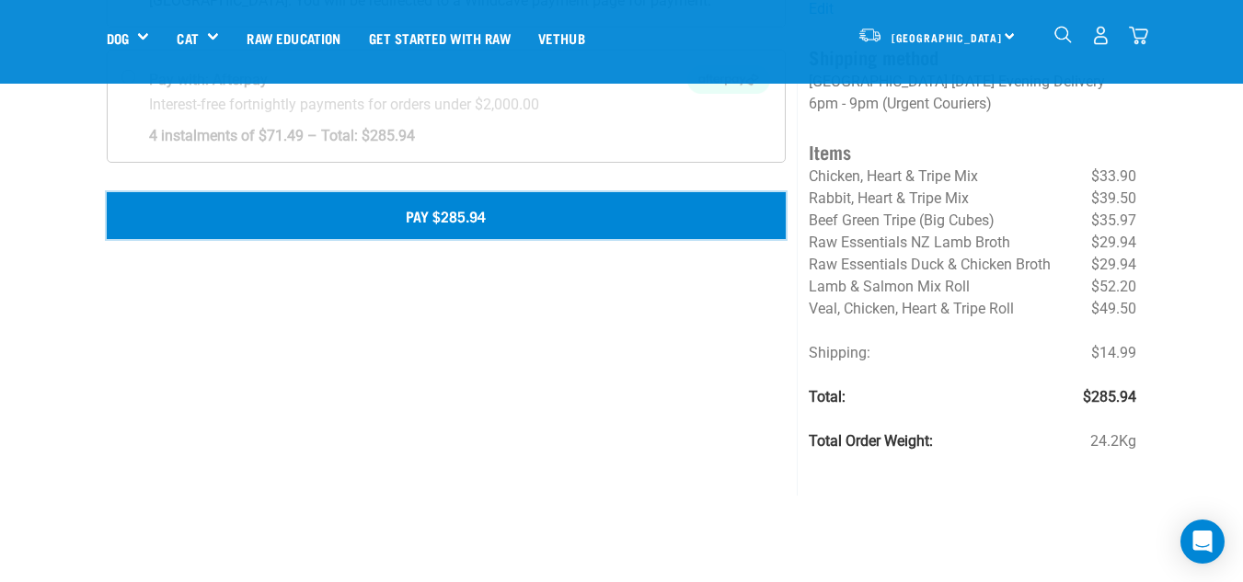
click at [465, 219] on button "Pay $285.94" at bounding box center [447, 215] width 680 height 46
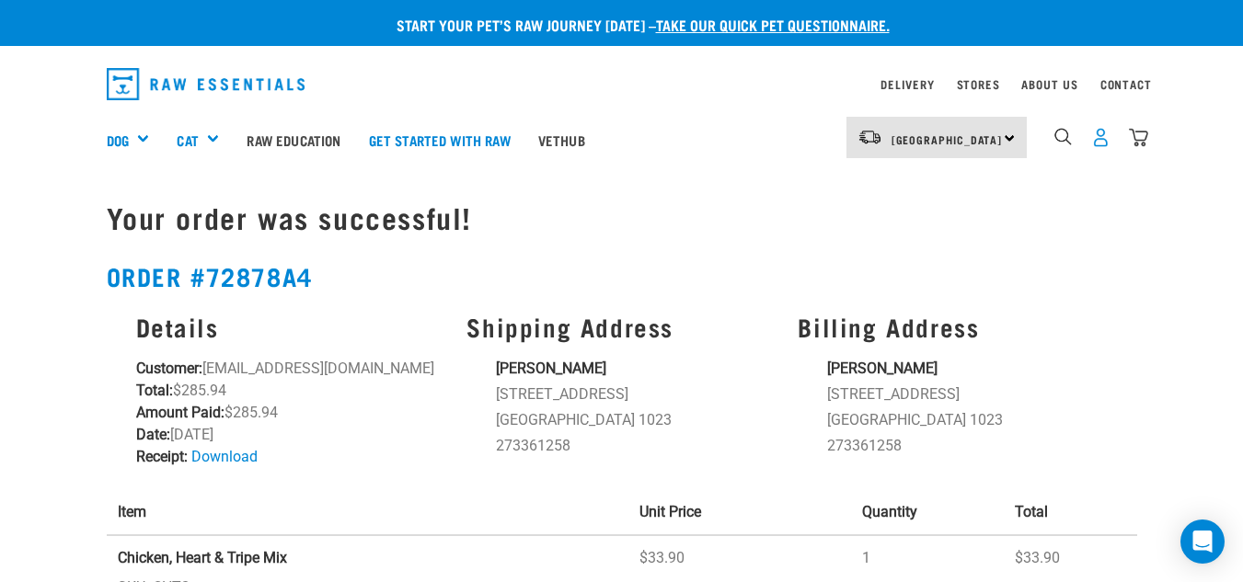
click at [1099, 133] on img "dropdown navigation" at bounding box center [1100, 137] width 19 height 19
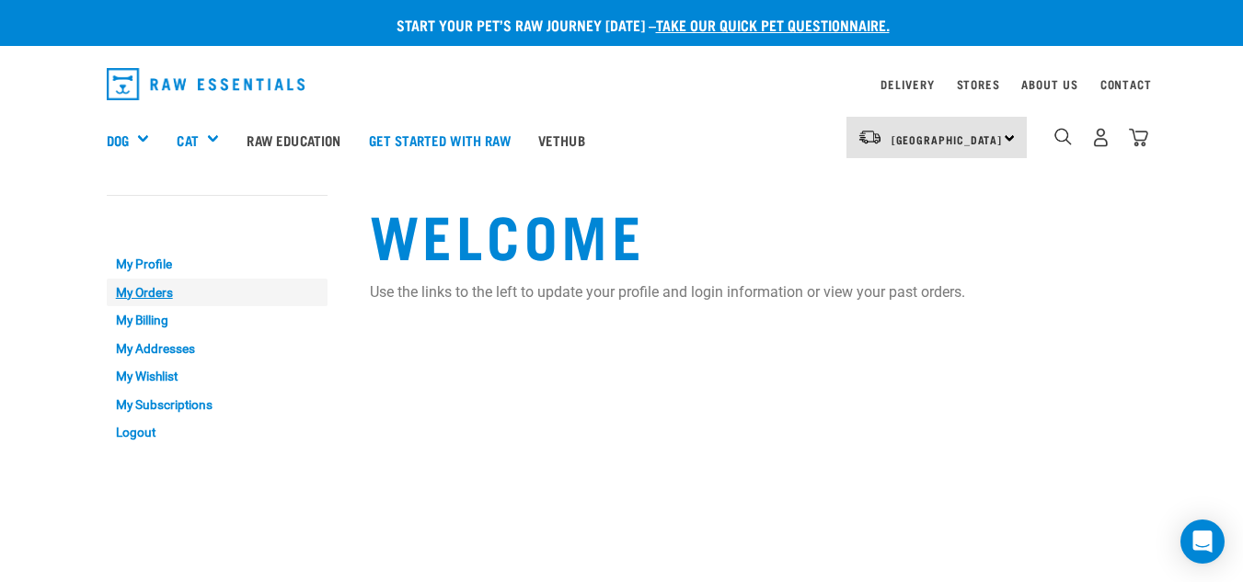
click at [131, 288] on link "My Orders" at bounding box center [217, 293] width 221 height 29
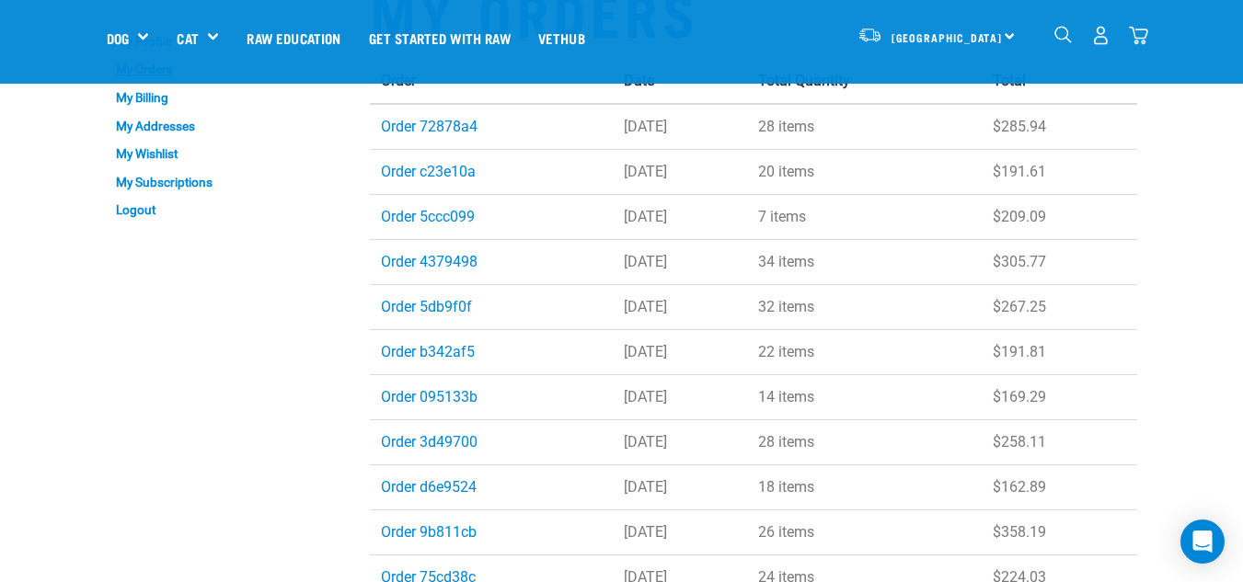
scroll to position [184, 0]
